Goal: Transaction & Acquisition: Download file/media

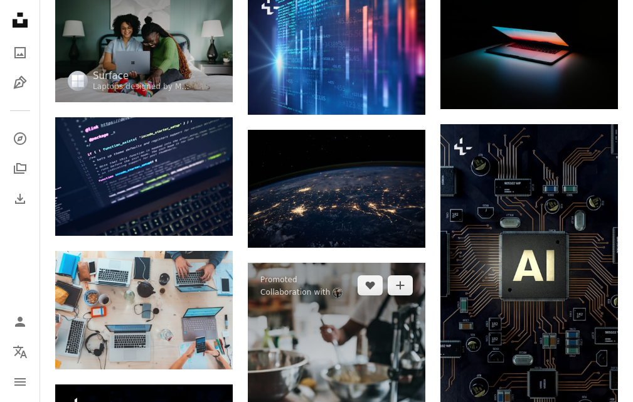
scroll to position [188, 0]
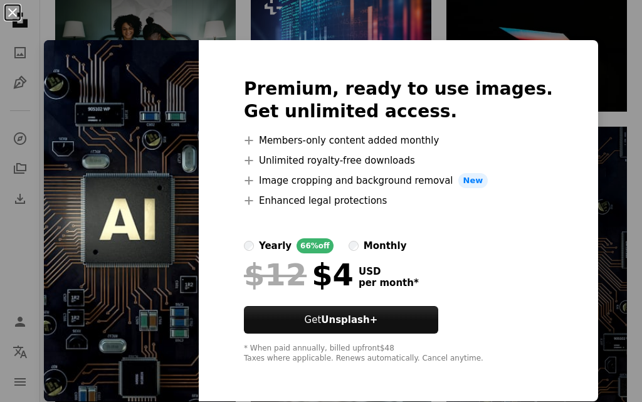
click at [12, 8] on button "An X shape" at bounding box center [12, 12] width 15 height 15
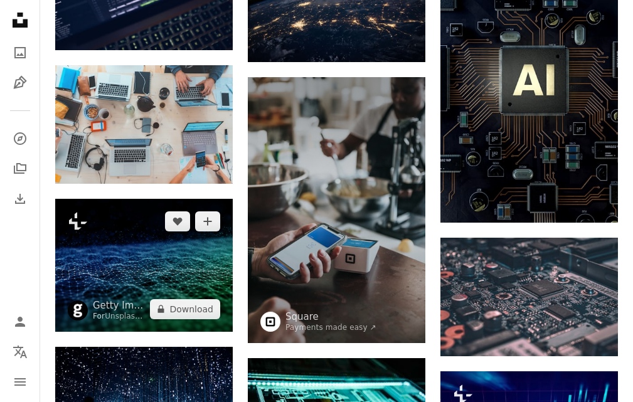
scroll to position [376, 0]
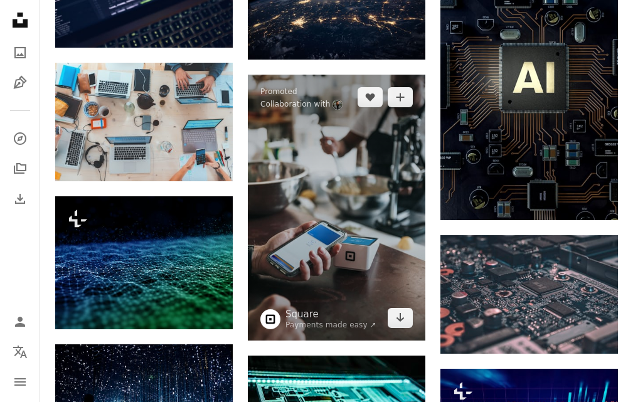
click at [337, 220] on img at bounding box center [337, 208] width 178 height 267
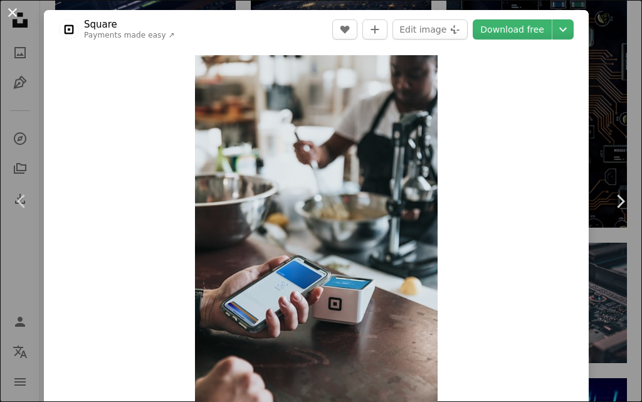
click at [9, 17] on button "An X shape" at bounding box center [12, 12] width 15 height 15
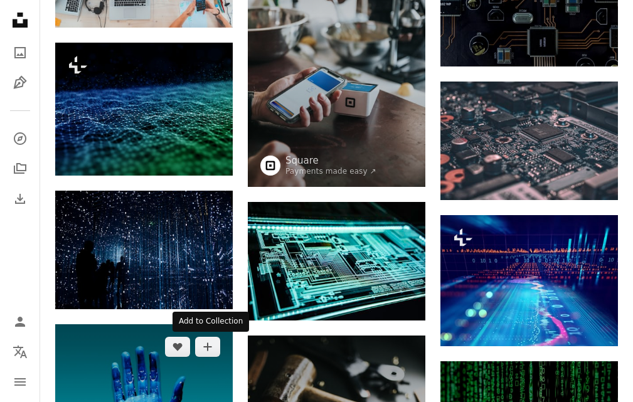
scroll to position [502, 0]
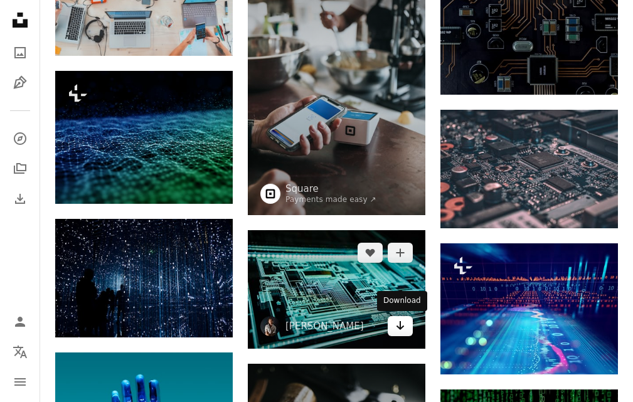
click at [398, 328] on icon "Download" at bounding box center [400, 325] width 8 height 9
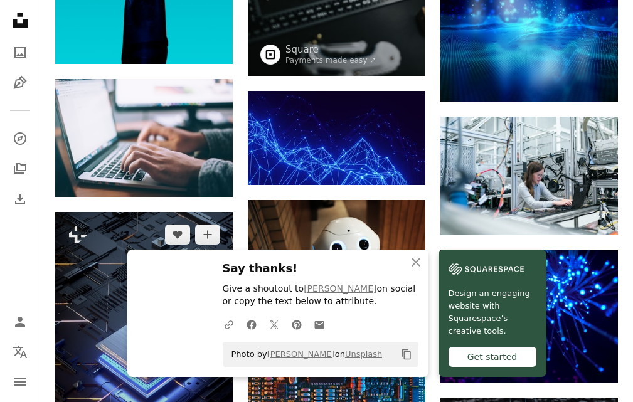
scroll to position [1129, 0]
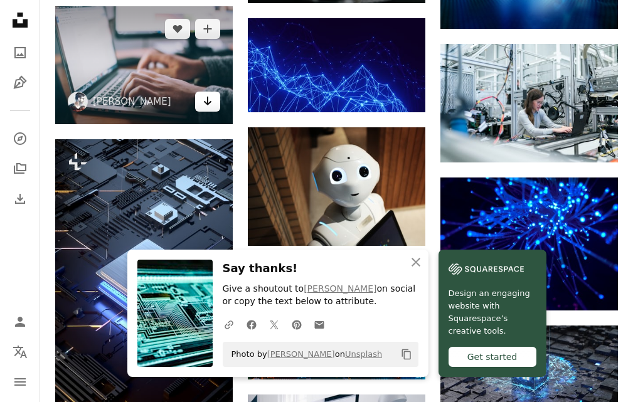
click at [211, 105] on icon "Arrow pointing down" at bounding box center [208, 100] width 10 height 15
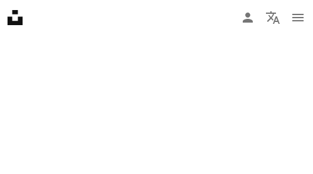
scroll to position [426502, 0]
